Goal: Transaction & Acquisition: Purchase product/service

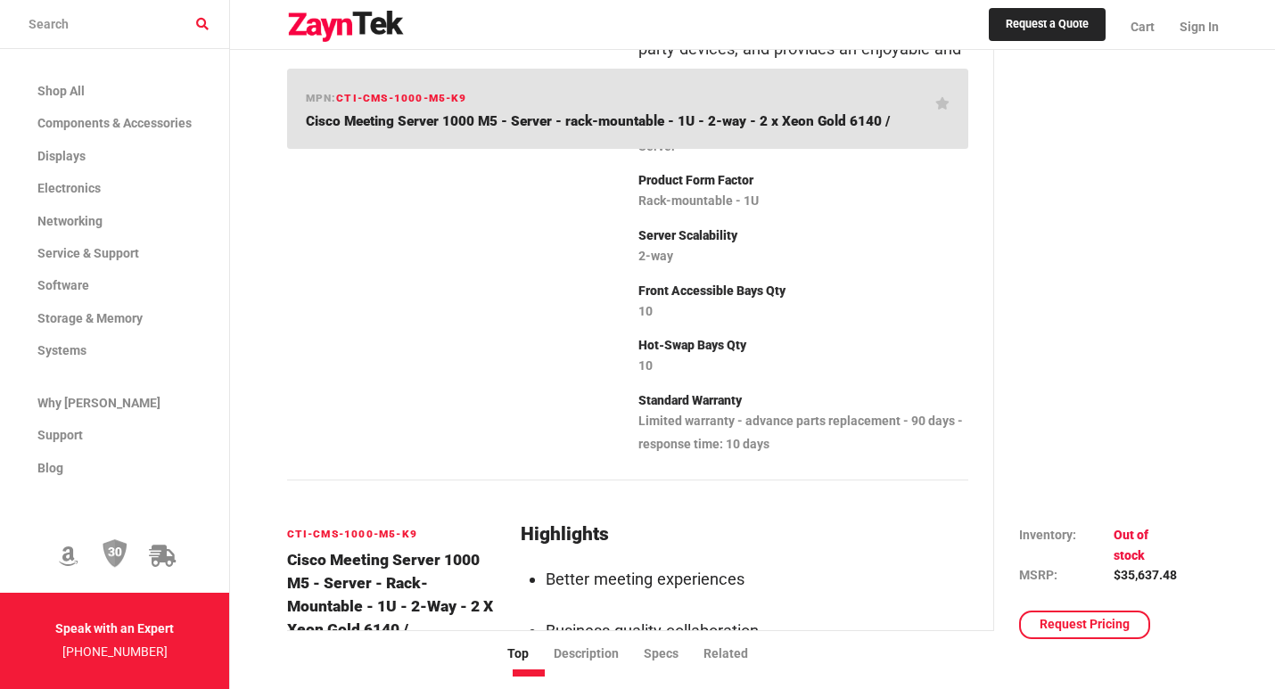
scroll to position [357, 0]
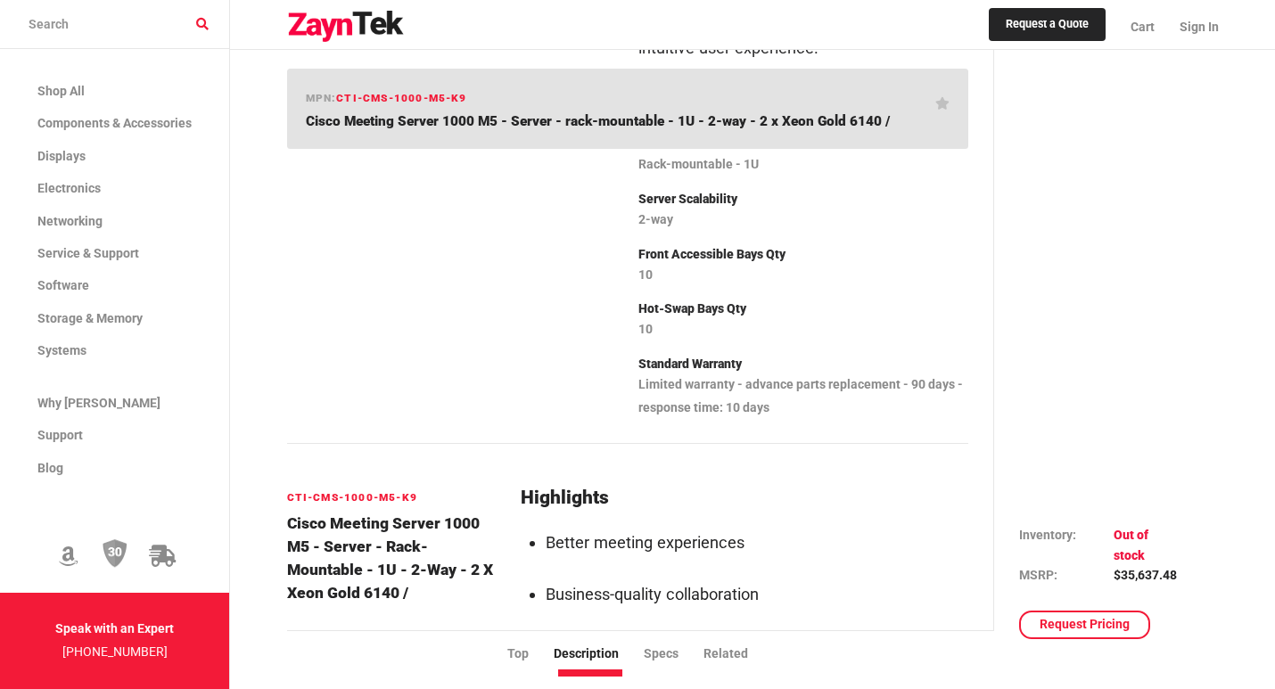
click at [776, 115] on span "Cisco Meeting Server 1000 M5 - Server - rack-mountable - 1U - 2-way - 2 x Xeon …" at bounding box center [598, 121] width 584 height 16
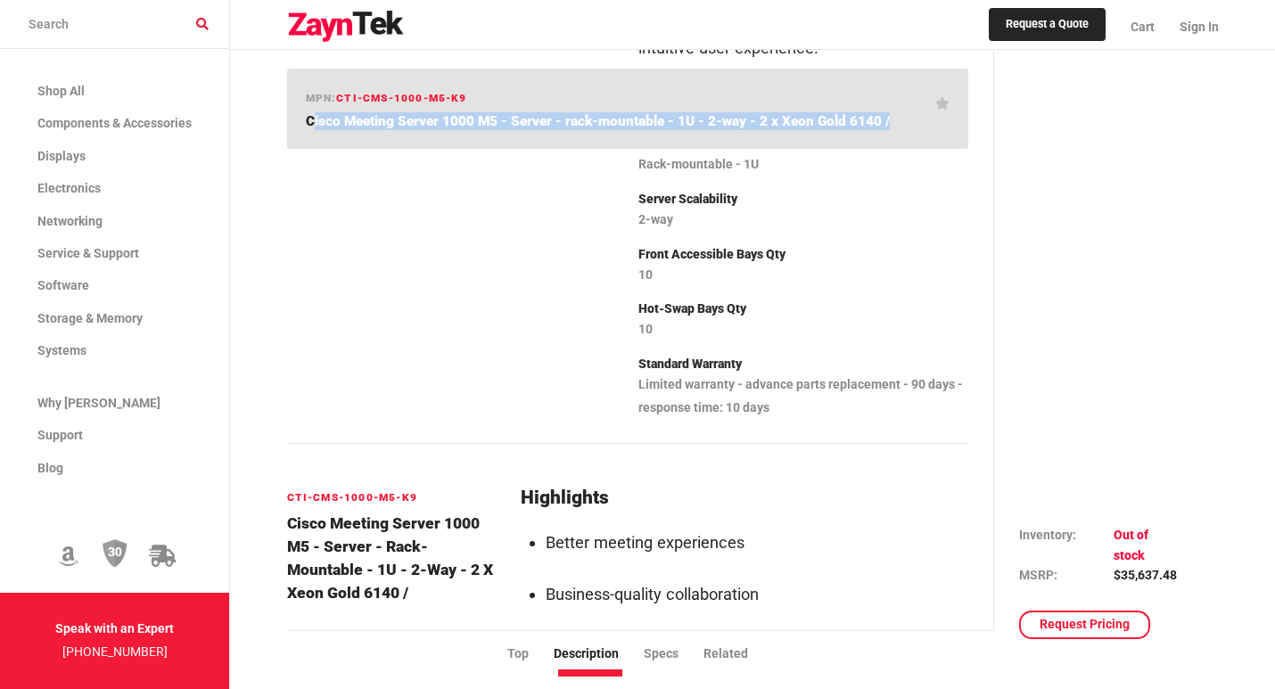
click at [776, 115] on span "Cisco Meeting Server 1000 M5 - Server - rack-mountable - 1U - 2-way - 2 x Xeon …" at bounding box center [598, 121] width 584 height 16
